Goal: Navigation & Orientation: Find specific page/section

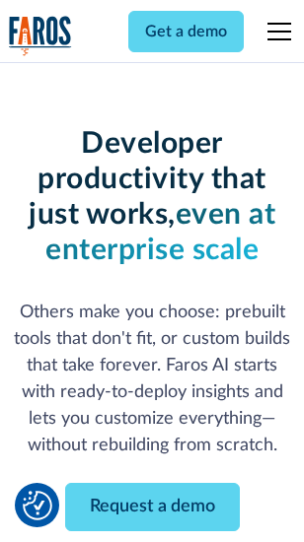
scroll to position [236, 0]
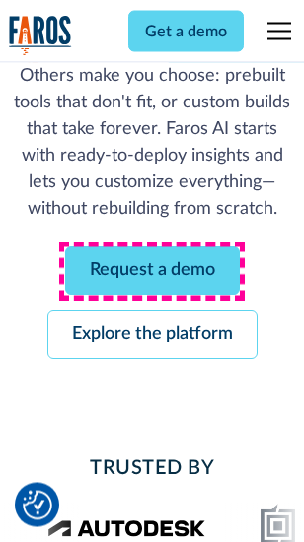
click at [152, 272] on link "Request a demo" at bounding box center [152, 271] width 174 height 48
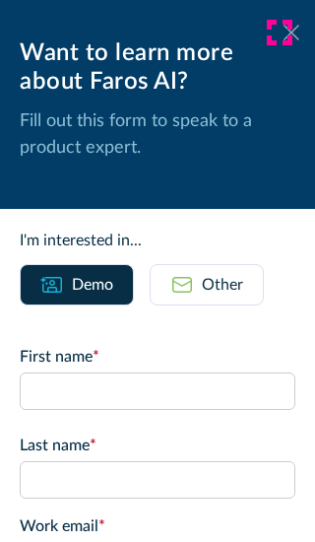
click at [284, 33] on icon at bounding box center [292, 32] width 16 height 15
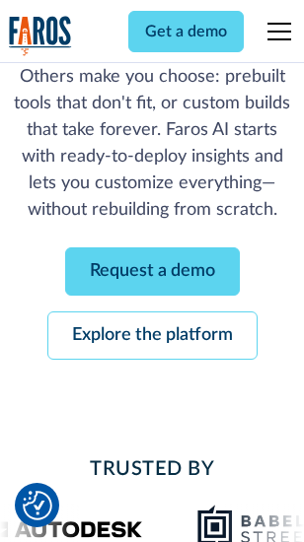
scroll to position [300, 0]
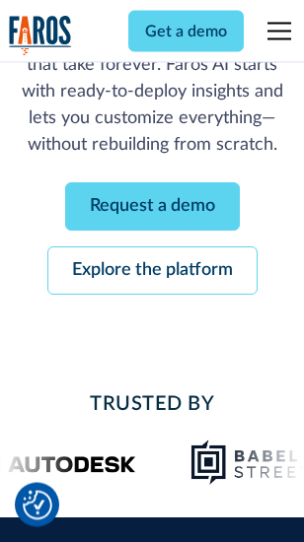
click at [152, 272] on link "Explore the platform" at bounding box center [152, 271] width 210 height 48
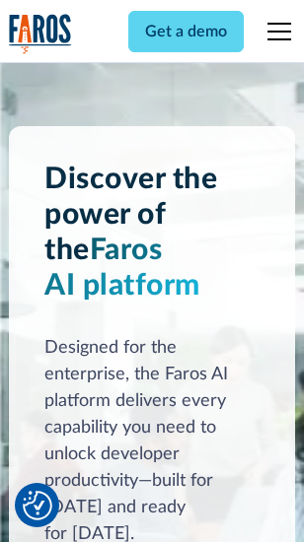
scroll to position [15016, 0]
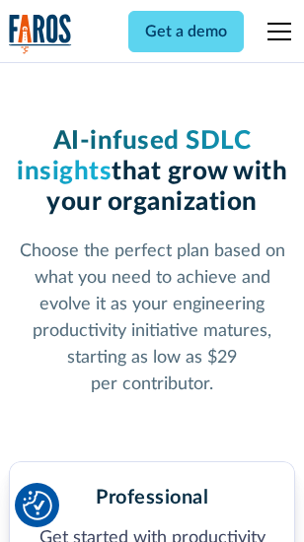
scroll to position [3125, 0]
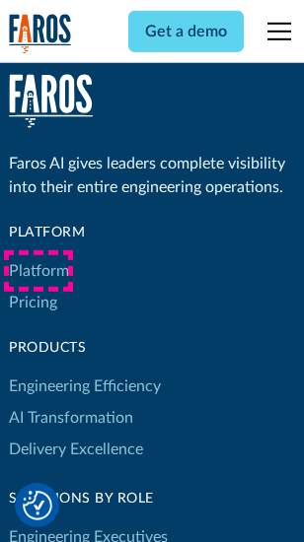
click at [38, 271] on link "Platform" at bounding box center [39, 271] width 60 height 32
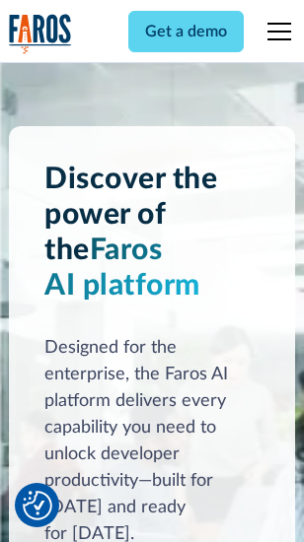
scroll to position [15649, 0]
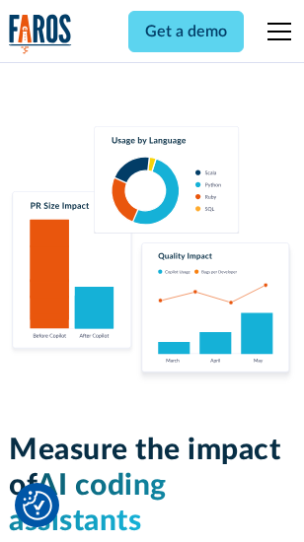
scroll to position [12306, 0]
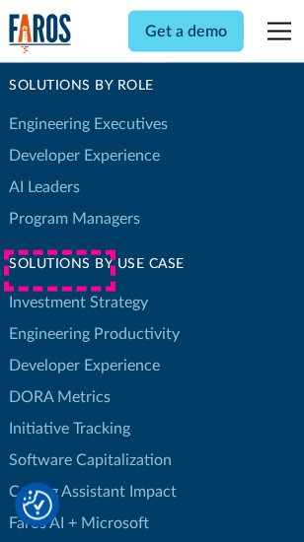
click at [59, 381] on link "DORA Metrics" at bounding box center [60, 397] width 102 height 32
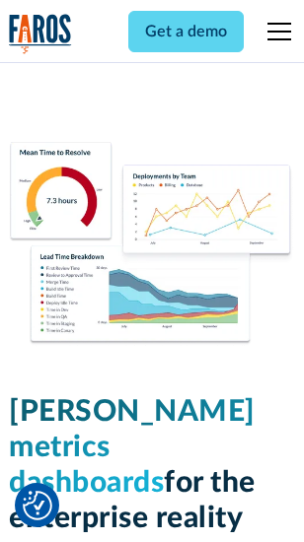
scroll to position [8727, 0]
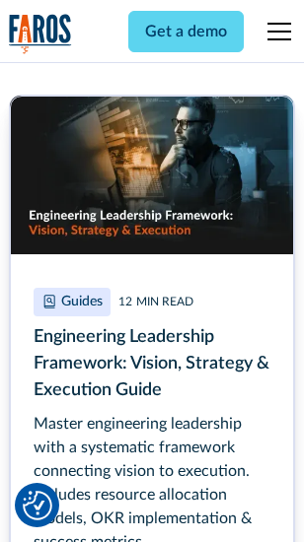
scroll to position [9026, 0]
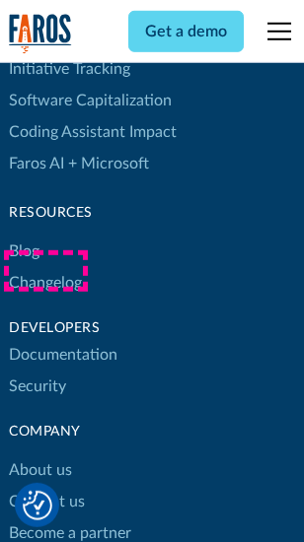
click at [45, 271] on link "Changelog" at bounding box center [45, 283] width 73 height 32
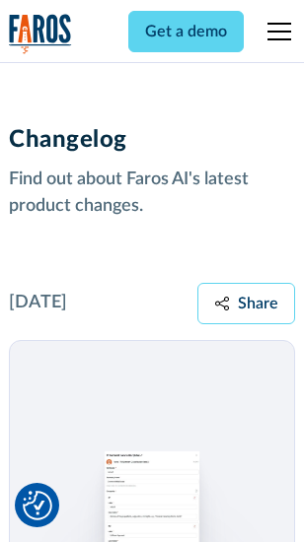
scroll to position [24172, 0]
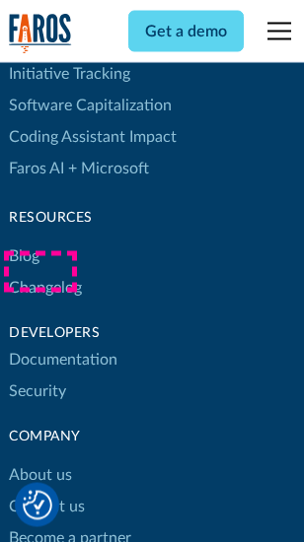
click at [39, 460] on link "About us" at bounding box center [40, 476] width 63 height 32
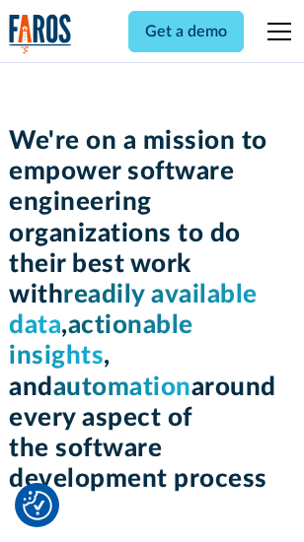
scroll to position [6817, 0]
